Goal: Information Seeking & Learning: Check status

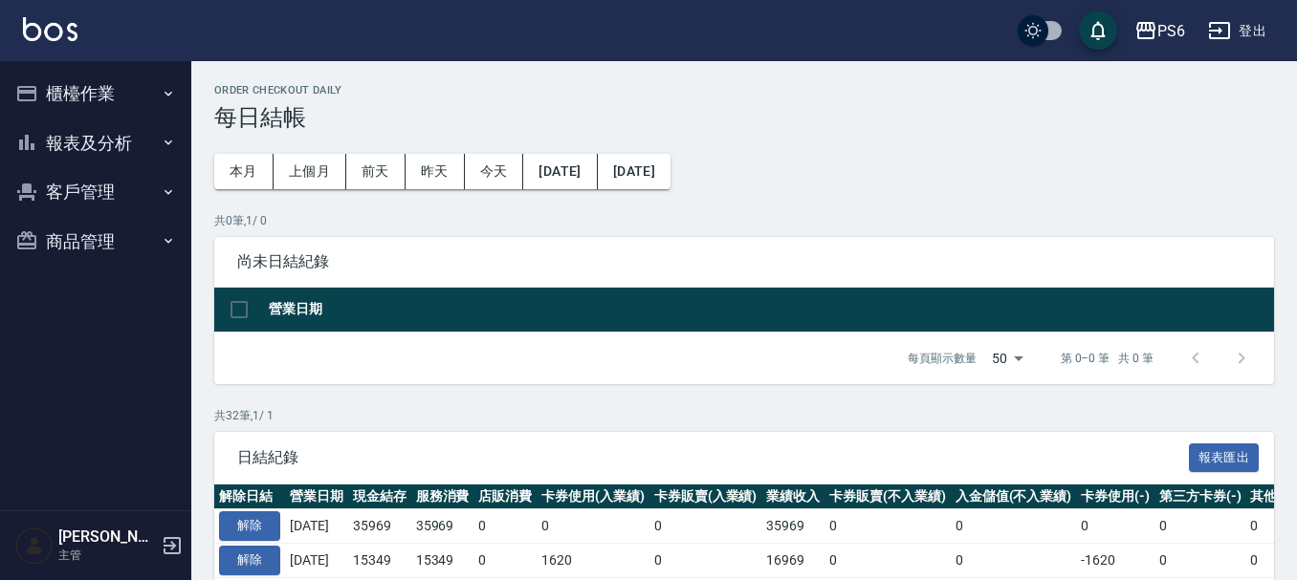
click at [163, 160] on button "報表及分析" at bounding box center [96, 144] width 176 height 50
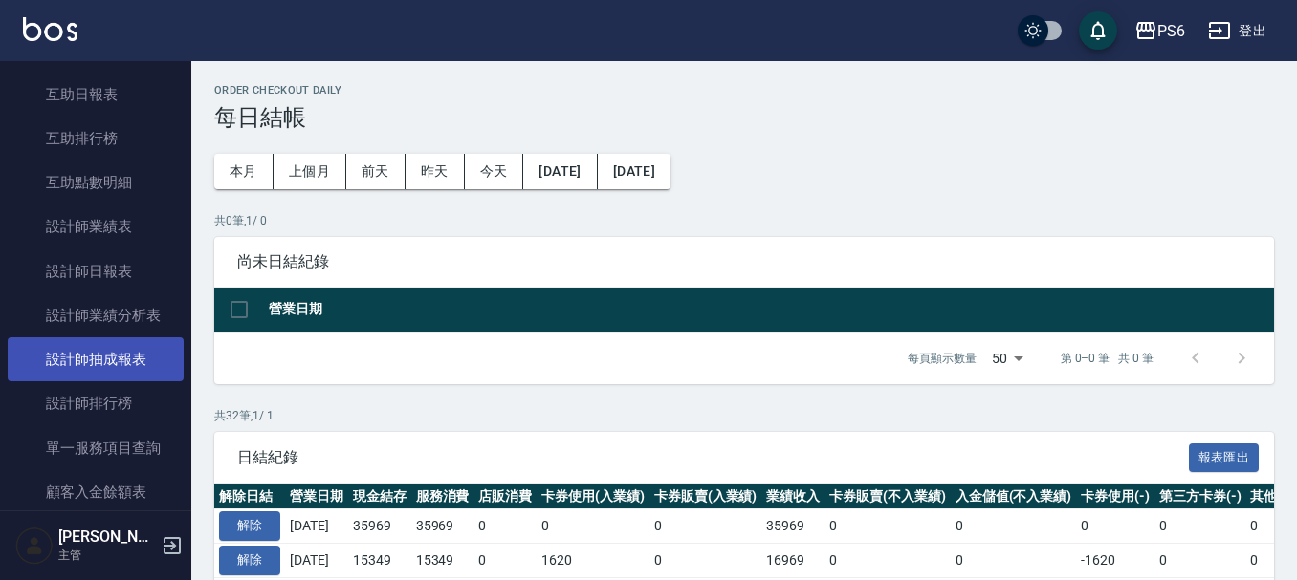
scroll to position [287, 0]
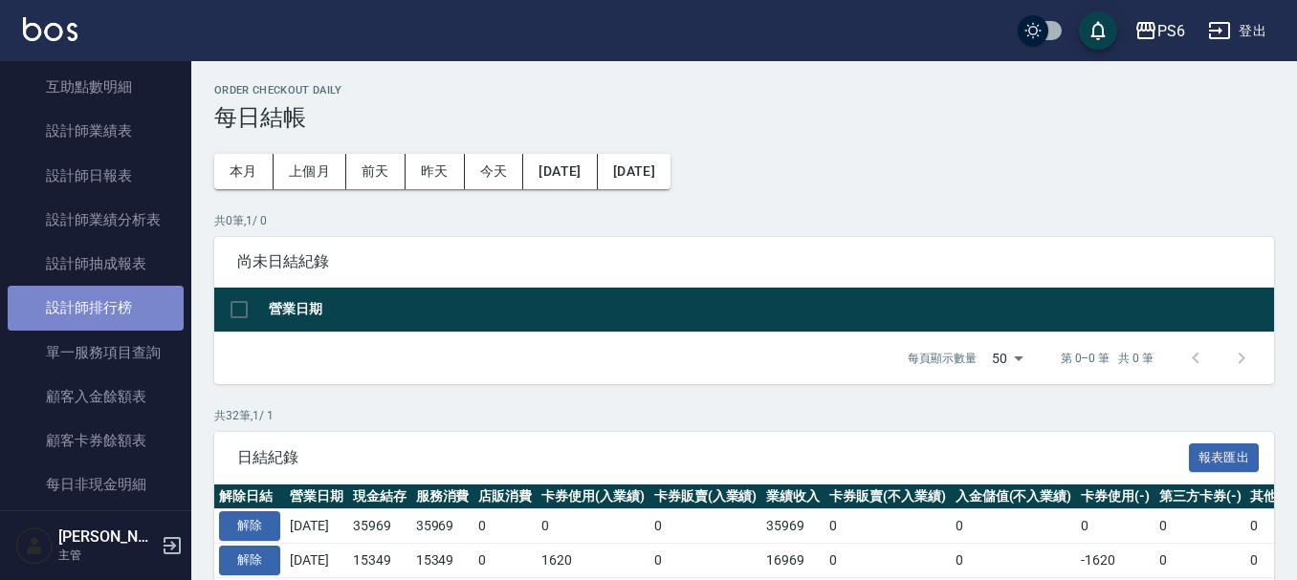
click at [140, 303] on link "設計師排行榜" at bounding box center [96, 308] width 176 height 44
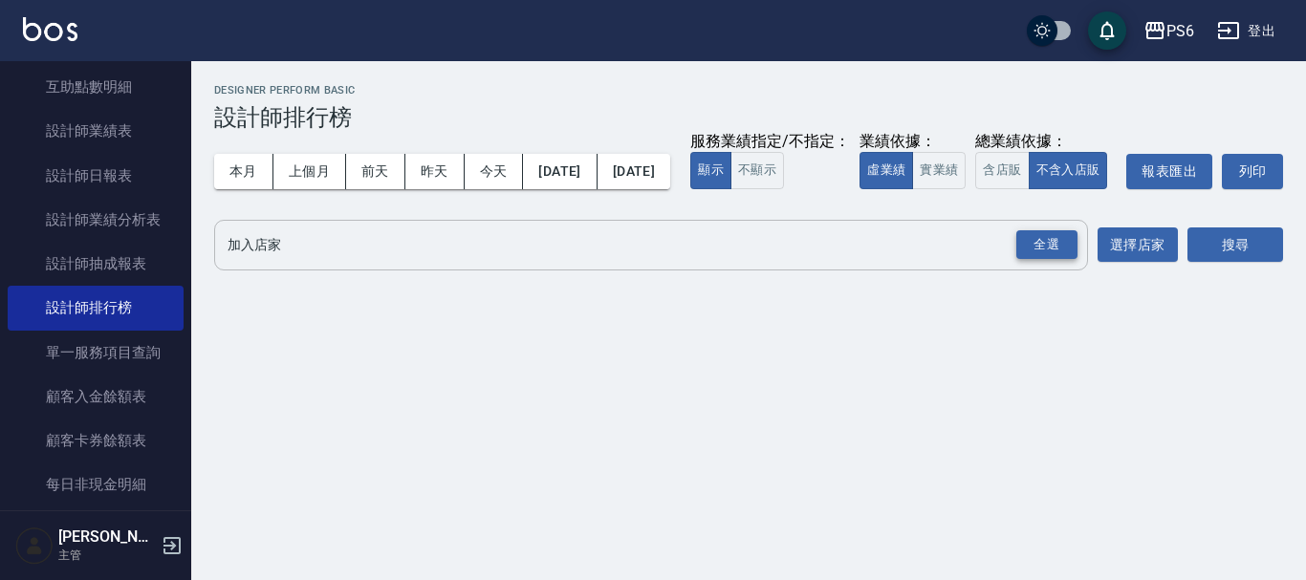
drag, startPoint x: 1059, startPoint y: 277, endPoint x: 1184, endPoint y: 289, distance: 124.8
click at [1063, 260] on div "全選" at bounding box center [1046, 245] width 61 height 30
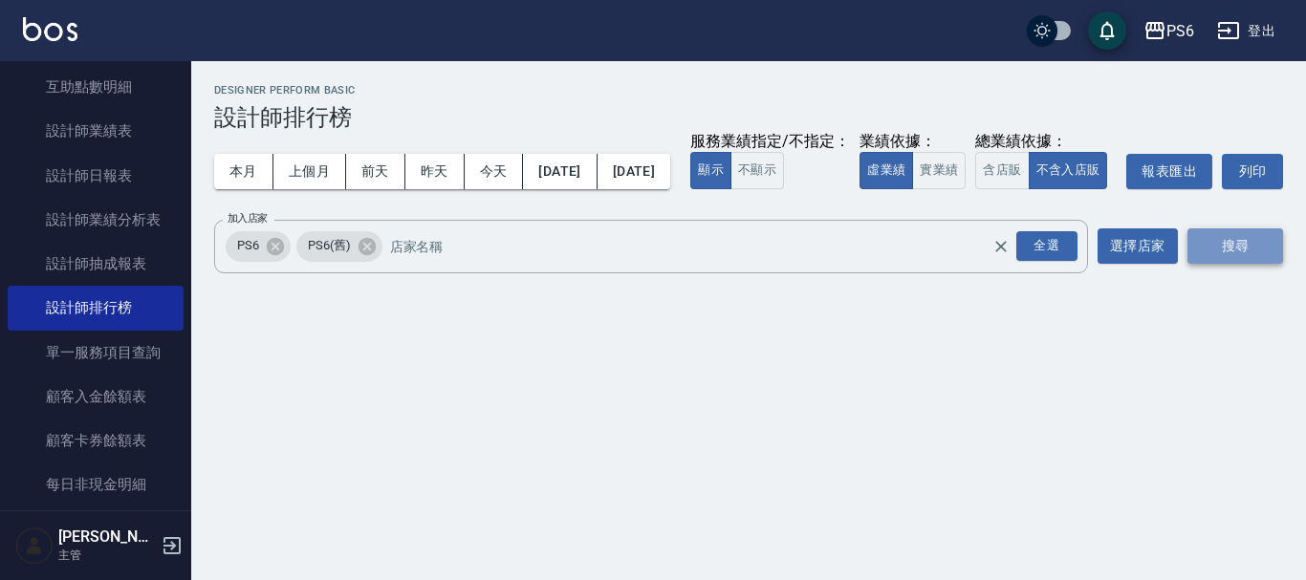
click at [1223, 264] on button "搜尋" at bounding box center [1236, 246] width 96 height 35
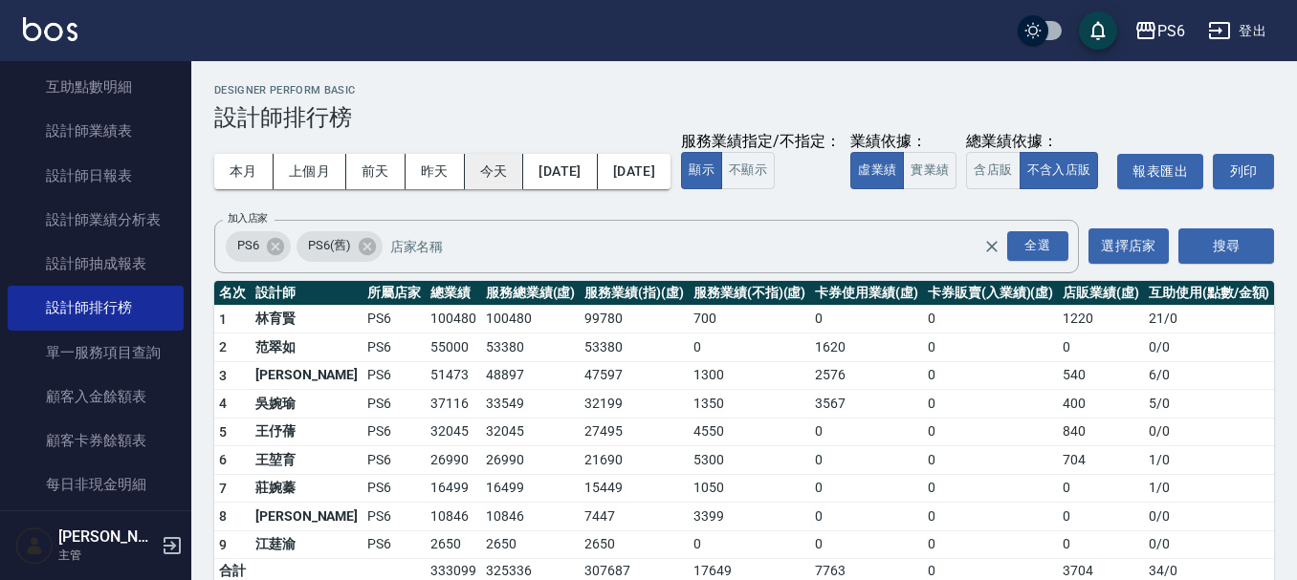
click at [503, 172] on button "今天" at bounding box center [494, 171] width 59 height 35
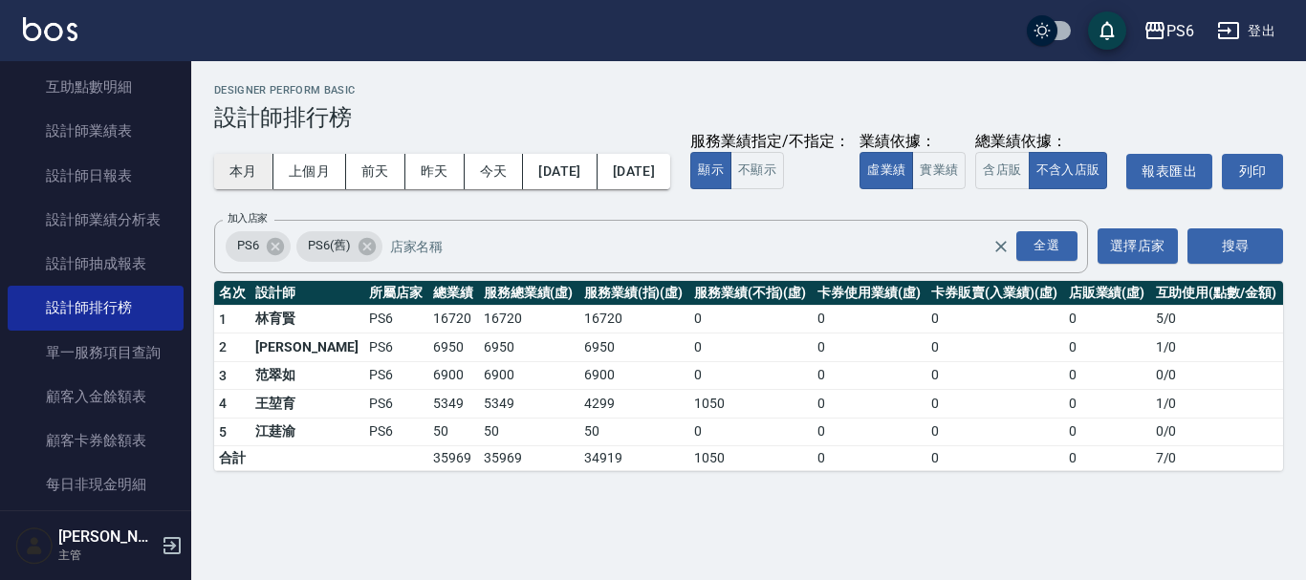
click at [242, 164] on button "本月" at bounding box center [243, 171] width 59 height 35
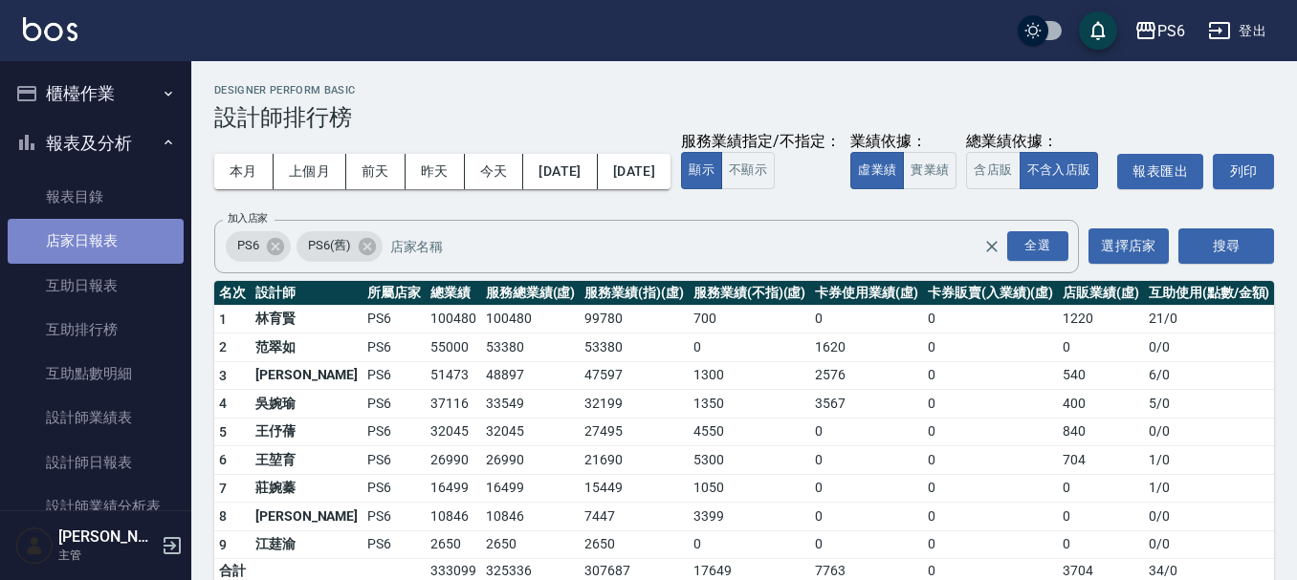
click at [141, 233] on link "店家日報表" at bounding box center [96, 241] width 176 height 44
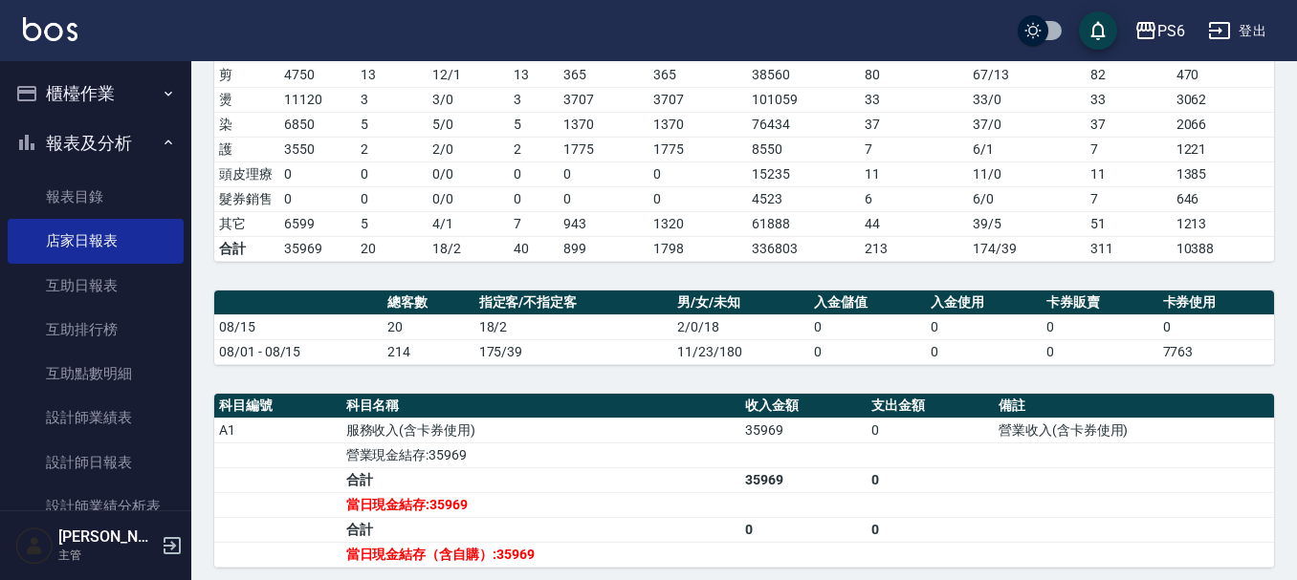
scroll to position [478, 0]
